Goal: Information Seeking & Learning: Learn about a topic

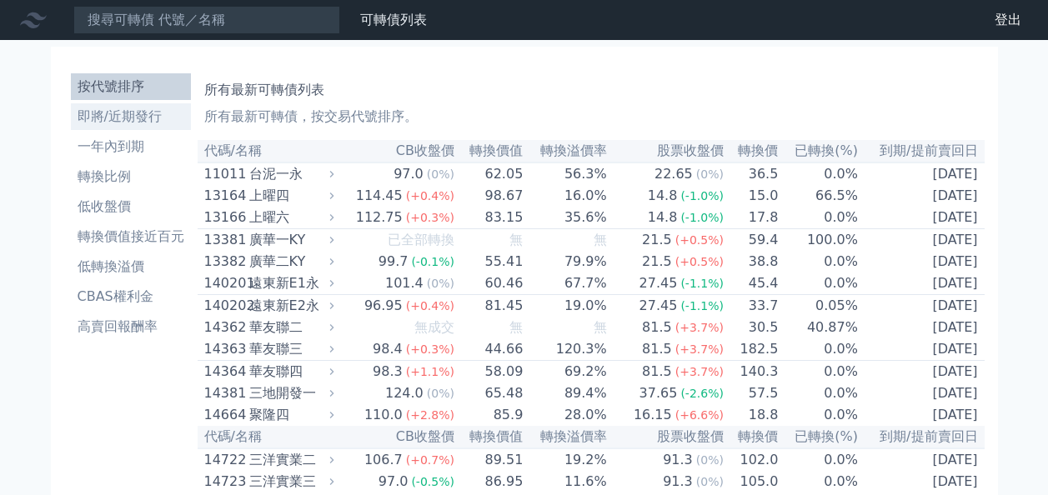
click at [144, 126] on li "即將/近期發行" at bounding box center [131, 117] width 120 height 20
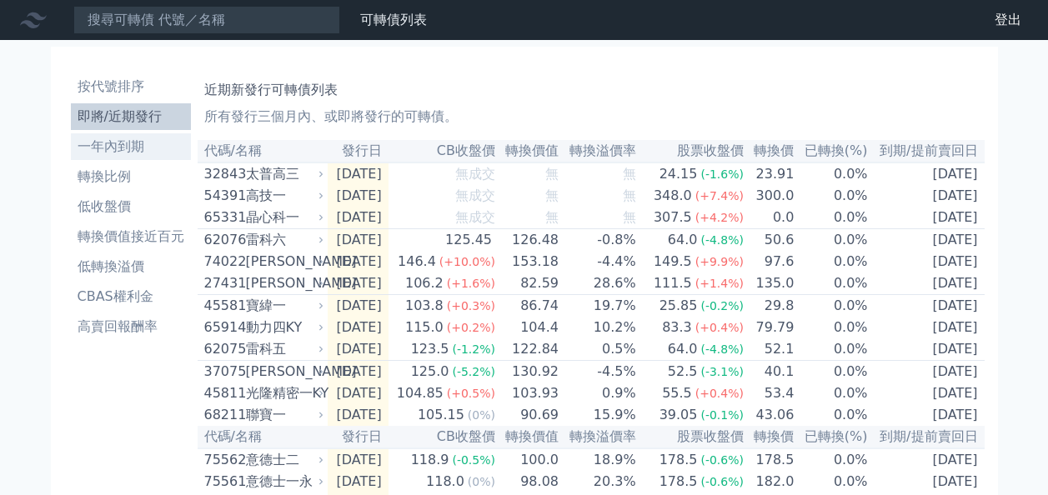
click at [144, 143] on li "一年內到期" at bounding box center [131, 147] width 120 height 20
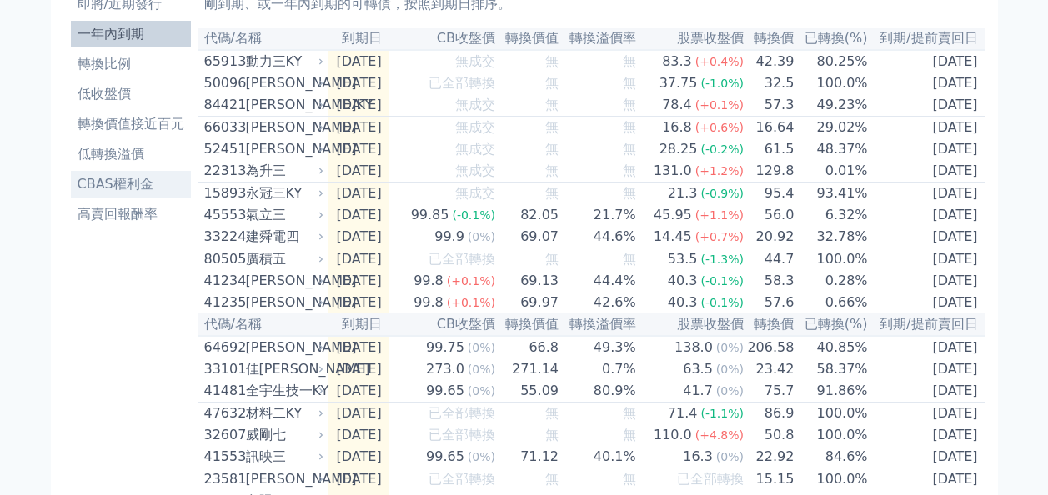
scroll to position [83, 0]
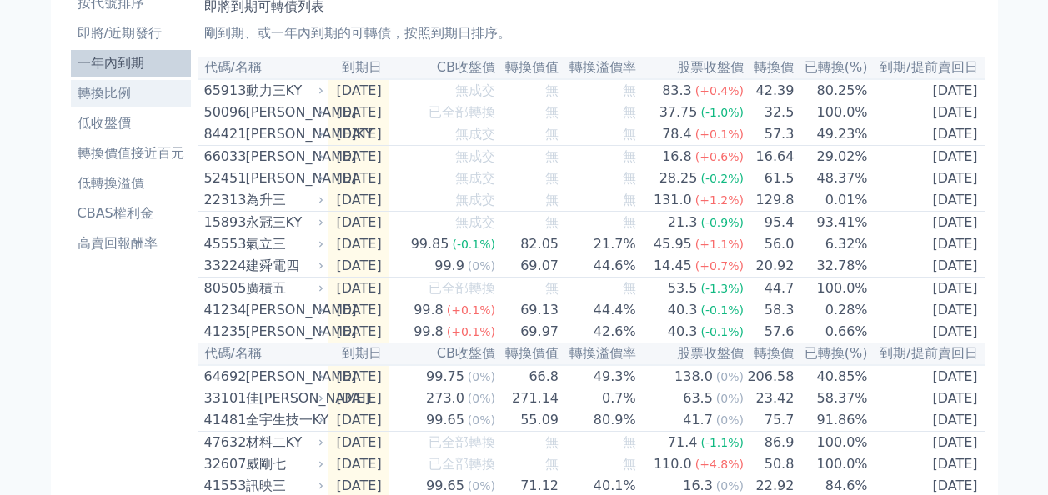
click at [128, 95] on li "轉換比例" at bounding box center [131, 93] width 120 height 20
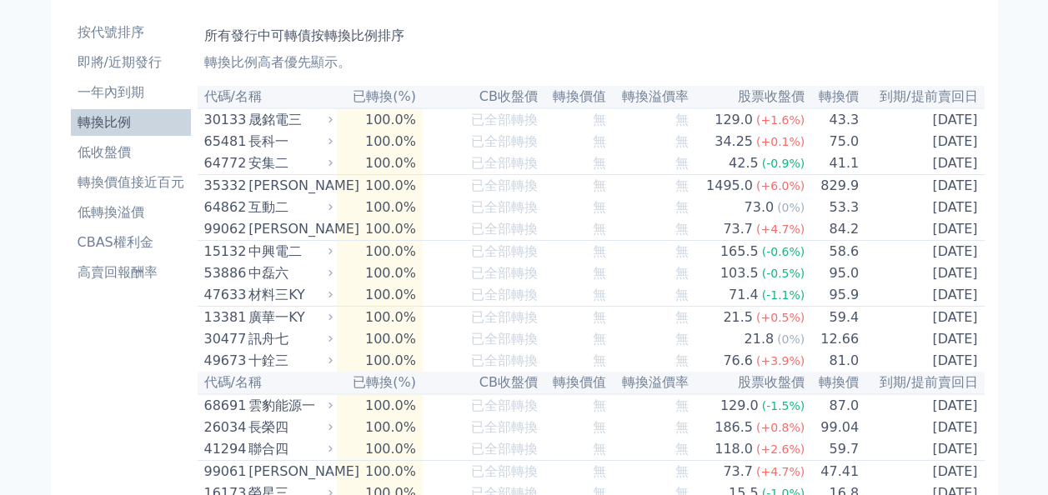
scroll to position [83, 0]
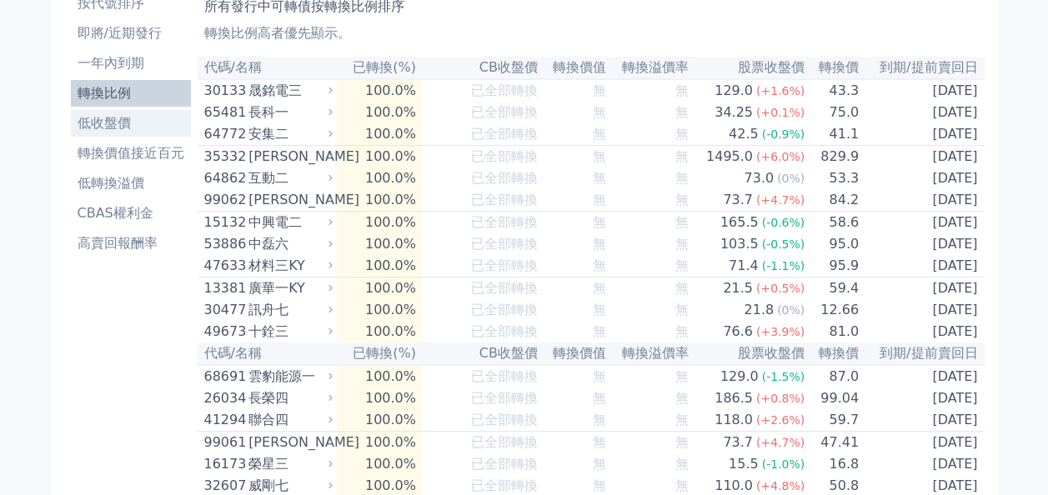
click at [129, 130] on li "低收盤價" at bounding box center [131, 123] width 120 height 20
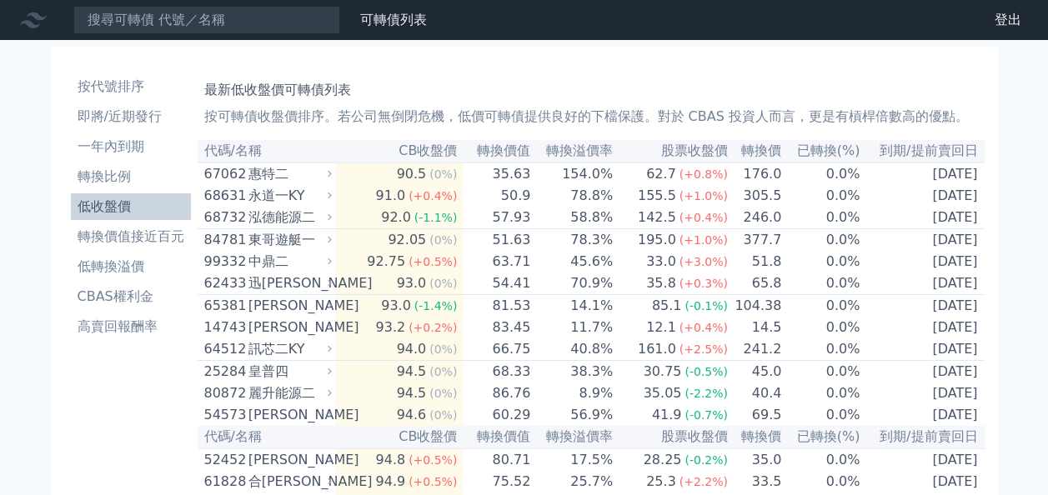
scroll to position [83, 0]
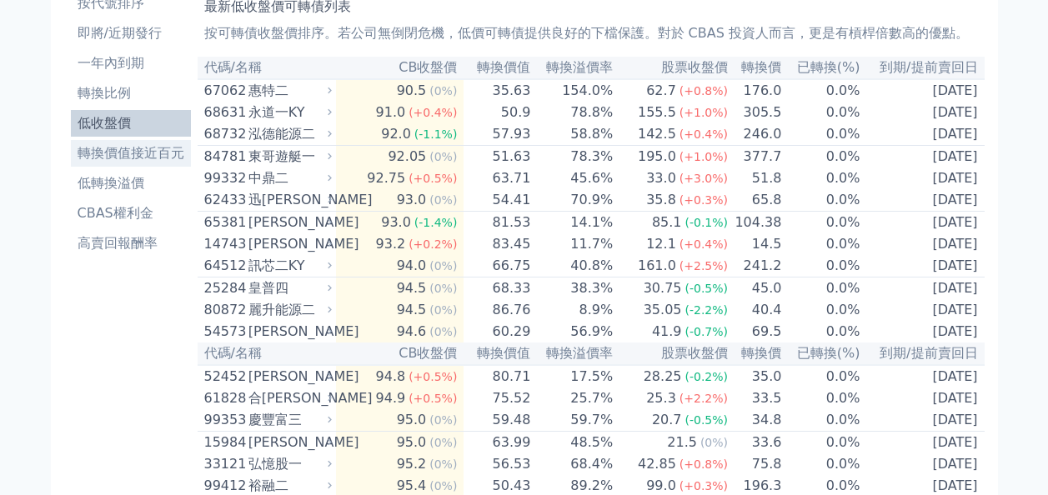
click at [158, 160] on li "轉換價值接近百元" at bounding box center [131, 153] width 120 height 20
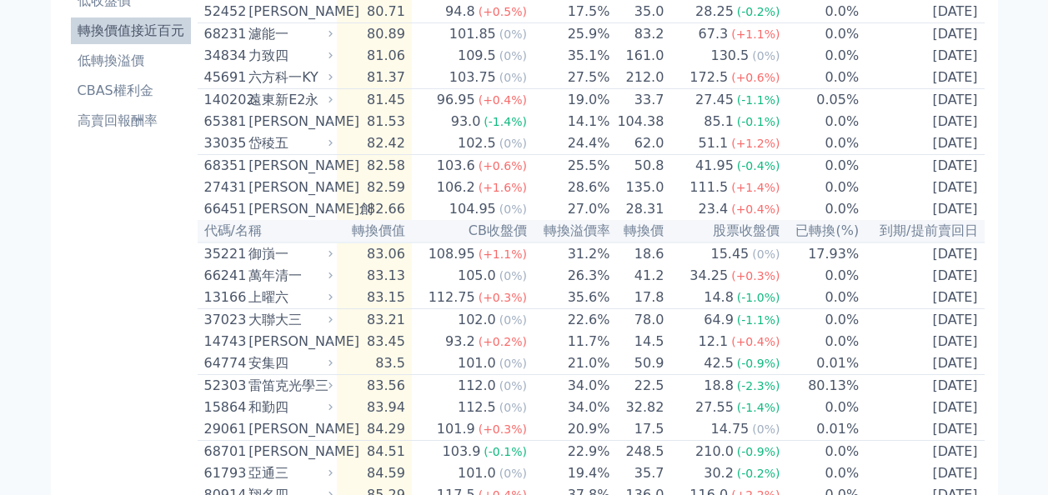
scroll to position [167, 0]
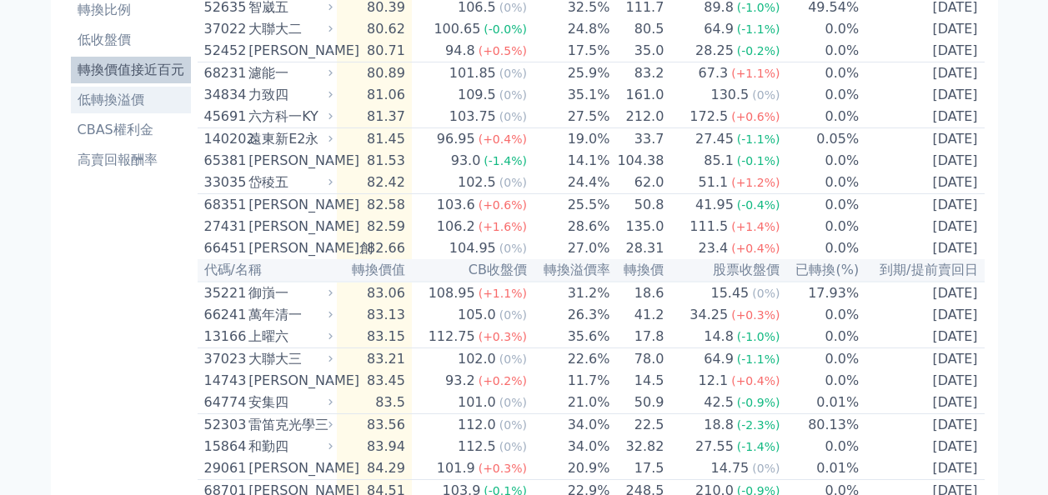
click at [111, 108] on li "低轉換溢價" at bounding box center [131, 100] width 120 height 20
